Goal: Transaction & Acquisition: Purchase product/service

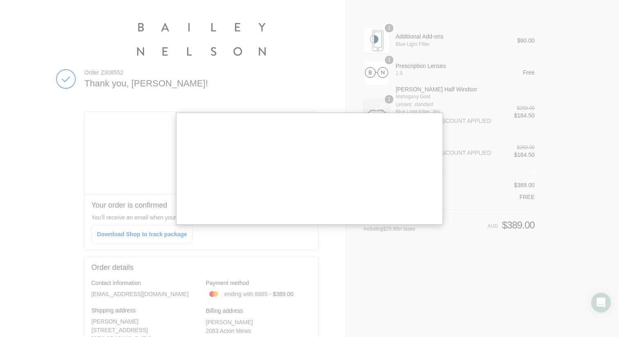
click at [158, 93] on div at bounding box center [309, 228] width 619 height 457
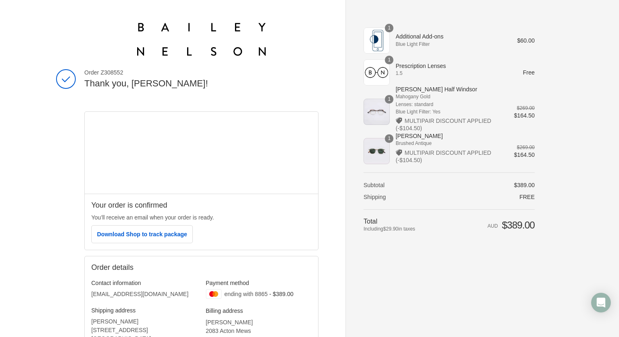
click at [88, 90] on div "[CREDIT_CARD_NUMBER] [DOMAIN_NAME] [EMAIL_ADDRESS][DOMAIN_NAME] AU AUD 389.00 0…" at bounding box center [201, 90] width 234 height 7
click at [108, 79] on h2 "Thank you, [PERSON_NAME]!" at bounding box center [201, 84] width 234 height 12
